Goal: Task Accomplishment & Management: Manage account settings

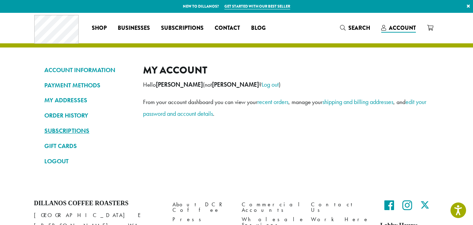
click at [74, 127] on link "SUBSCRIPTIONS" at bounding box center [88, 131] width 88 height 12
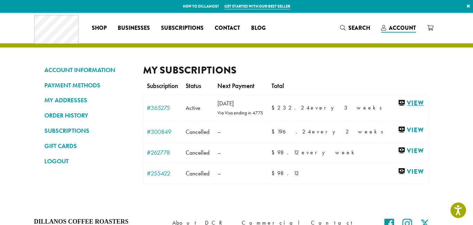
click at [406, 104] on link "View" at bounding box center [411, 103] width 27 height 9
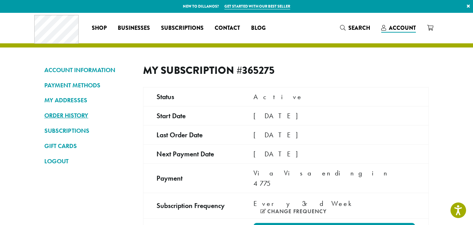
click at [66, 117] on link "ORDER HISTORY" at bounding box center [88, 115] width 88 height 12
